Goal: Use online tool/utility: Utilize a website feature to perform a specific function

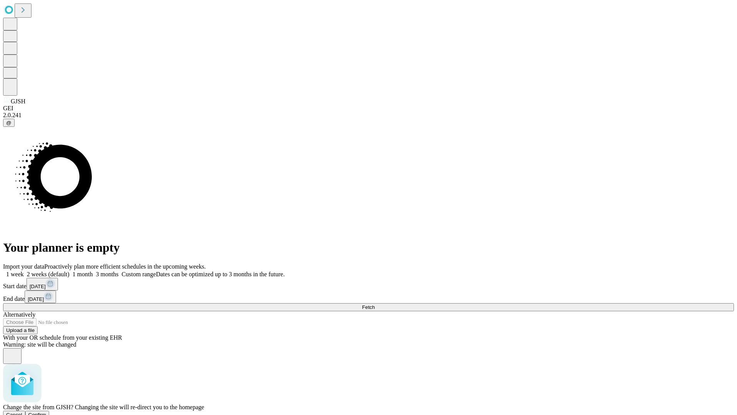
click at [46, 412] on span "Confirm" at bounding box center [37, 415] width 18 height 6
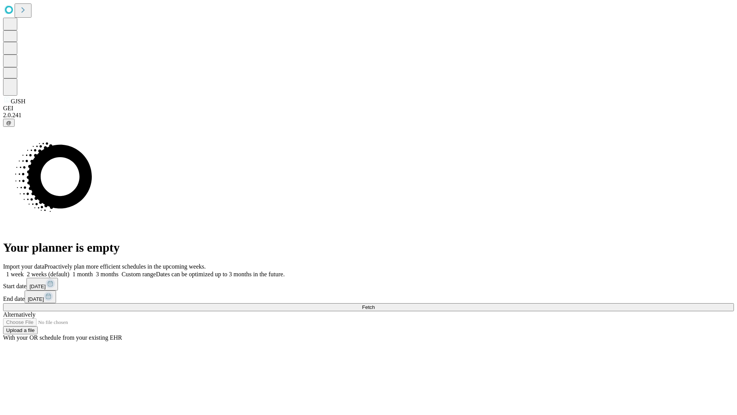
click at [70, 271] on label "2 weeks (default)" at bounding box center [47, 274] width 46 height 7
click at [375, 304] on span "Fetch" at bounding box center [368, 307] width 13 height 6
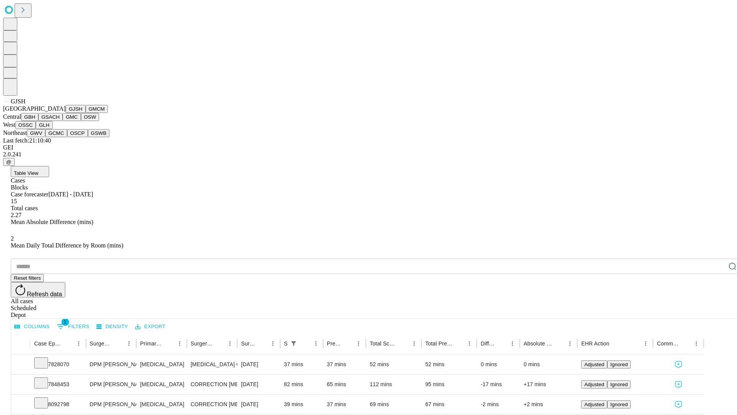
click at [86, 113] on button "GMCM" at bounding box center [97, 109] width 22 height 8
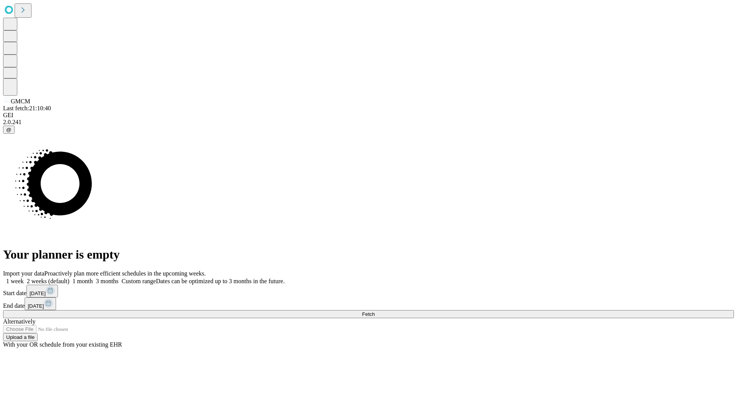
click at [70, 278] on label "2 weeks (default)" at bounding box center [47, 281] width 46 height 7
click at [375, 311] on span "Fetch" at bounding box center [368, 314] width 13 height 6
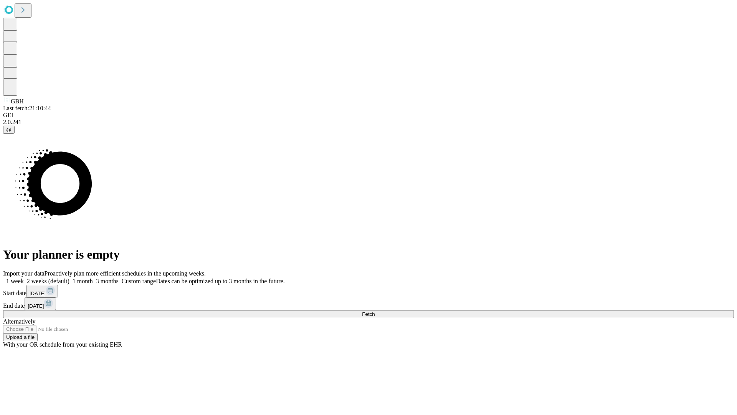
click at [70, 278] on label "2 weeks (default)" at bounding box center [47, 281] width 46 height 7
click at [375, 311] on span "Fetch" at bounding box center [368, 314] width 13 height 6
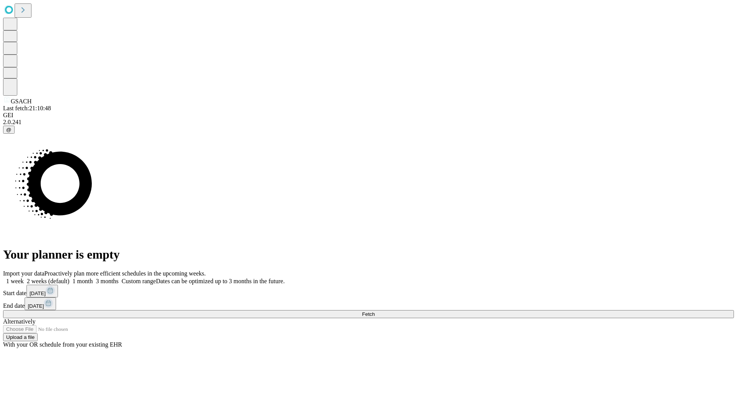
click at [70, 278] on label "2 weeks (default)" at bounding box center [47, 281] width 46 height 7
click at [375, 311] on span "Fetch" at bounding box center [368, 314] width 13 height 6
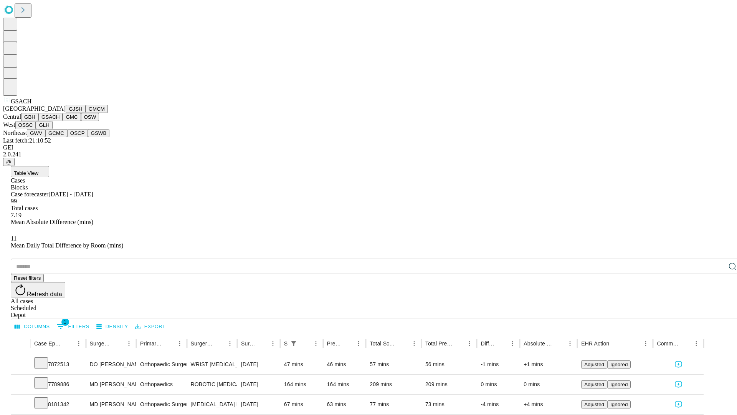
click at [63, 121] on button "GMC" at bounding box center [72, 117] width 18 height 8
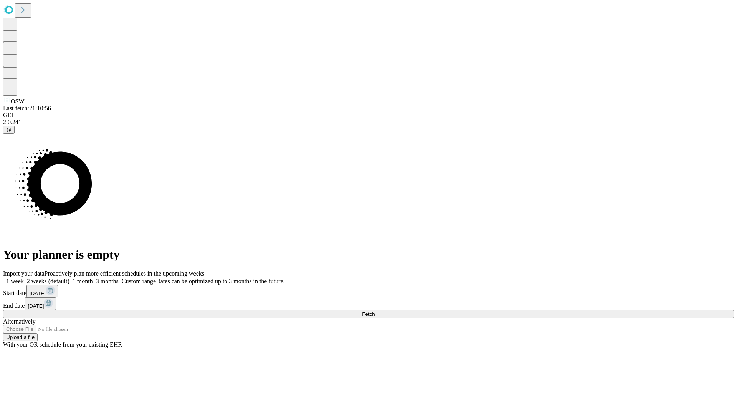
click at [70, 278] on label "2 weeks (default)" at bounding box center [47, 281] width 46 height 7
click at [375, 311] on span "Fetch" at bounding box center [368, 314] width 13 height 6
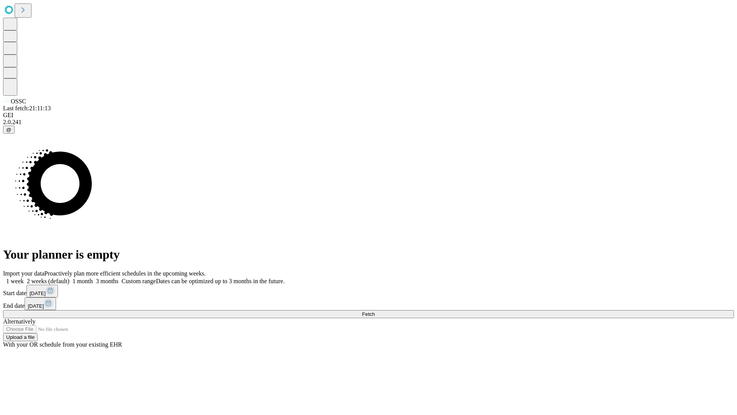
click at [70, 278] on label "2 weeks (default)" at bounding box center [47, 281] width 46 height 7
click at [375, 311] on span "Fetch" at bounding box center [368, 314] width 13 height 6
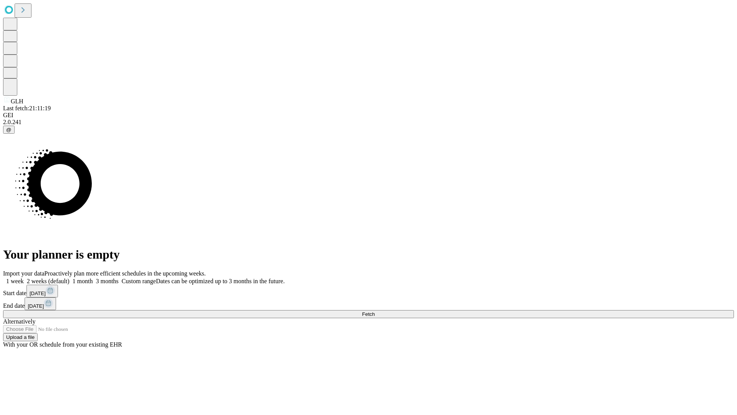
click at [70, 278] on label "2 weeks (default)" at bounding box center [47, 281] width 46 height 7
click at [375, 311] on span "Fetch" at bounding box center [368, 314] width 13 height 6
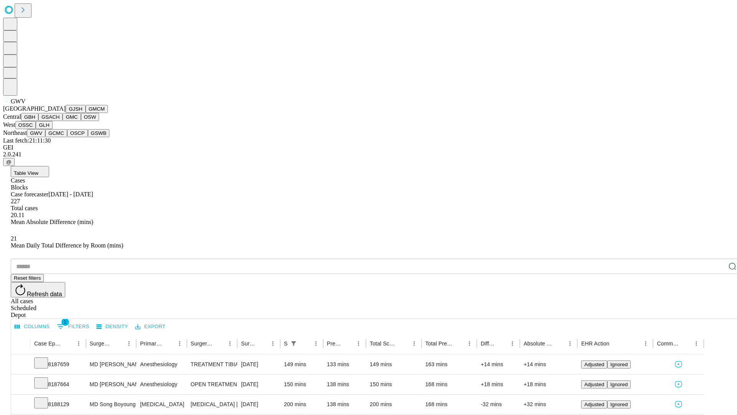
click at [60, 137] on button "GCMC" at bounding box center [56, 133] width 22 height 8
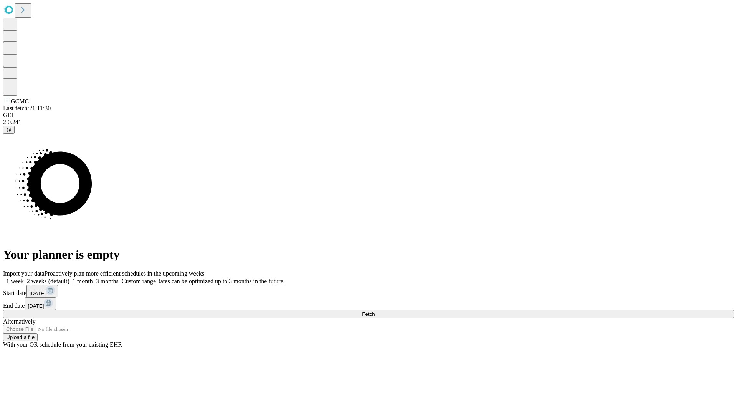
click at [70, 278] on label "2 weeks (default)" at bounding box center [47, 281] width 46 height 7
click at [375, 311] on span "Fetch" at bounding box center [368, 314] width 13 height 6
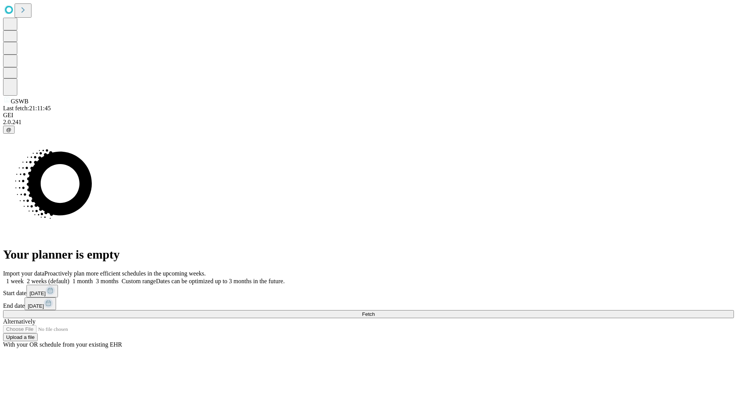
click at [375, 311] on span "Fetch" at bounding box center [368, 314] width 13 height 6
